Goal: Task Accomplishment & Management: Complete application form

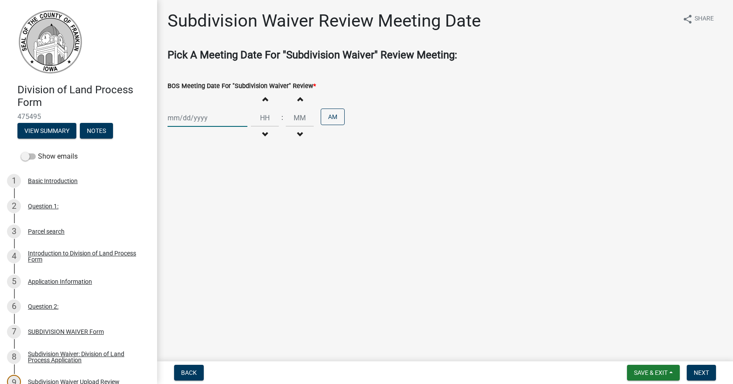
click at [233, 117] on div at bounding box center [207, 118] width 80 height 18
select select "9"
select select "2025"
click at [173, 207] on div "22" at bounding box center [176, 206] width 14 height 14
type input "[DATE]"
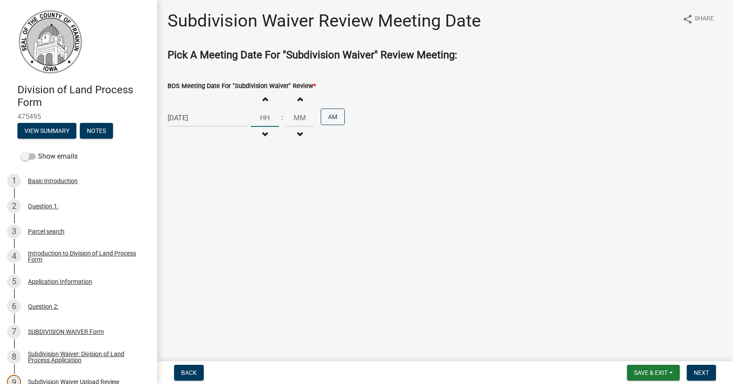
click at [257, 116] on input "Hours" at bounding box center [265, 118] width 28 height 18
type input "09"
type input "30"
click at [711, 375] on button "Next" at bounding box center [700, 373] width 29 height 16
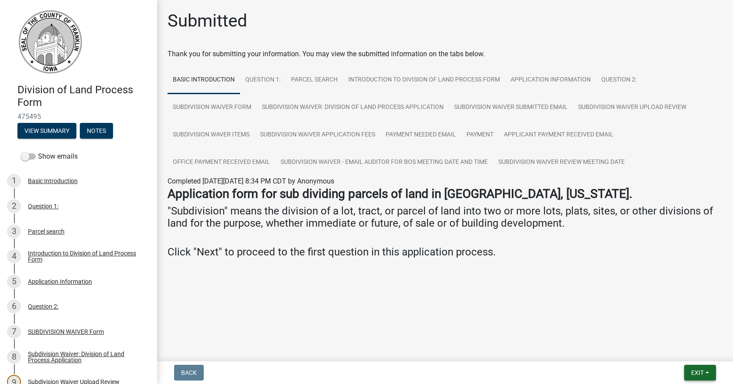
click at [700, 372] on span "Exit" at bounding box center [697, 372] width 13 height 7
click at [674, 348] on button "Save & Exit" at bounding box center [681, 350] width 70 height 21
